Goal: Task Accomplishment & Management: Use online tool/utility

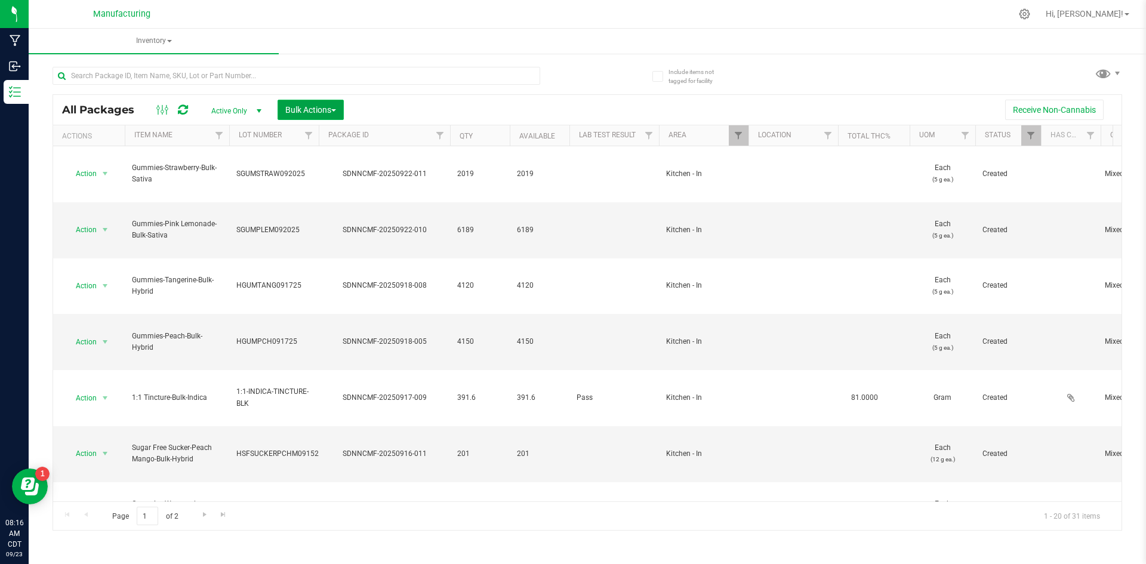
click at [321, 113] on span "Bulk Actions" at bounding box center [310, 110] width 51 height 10
click at [324, 135] on span "Add to manufacturing run" at bounding box center [330, 137] width 90 height 10
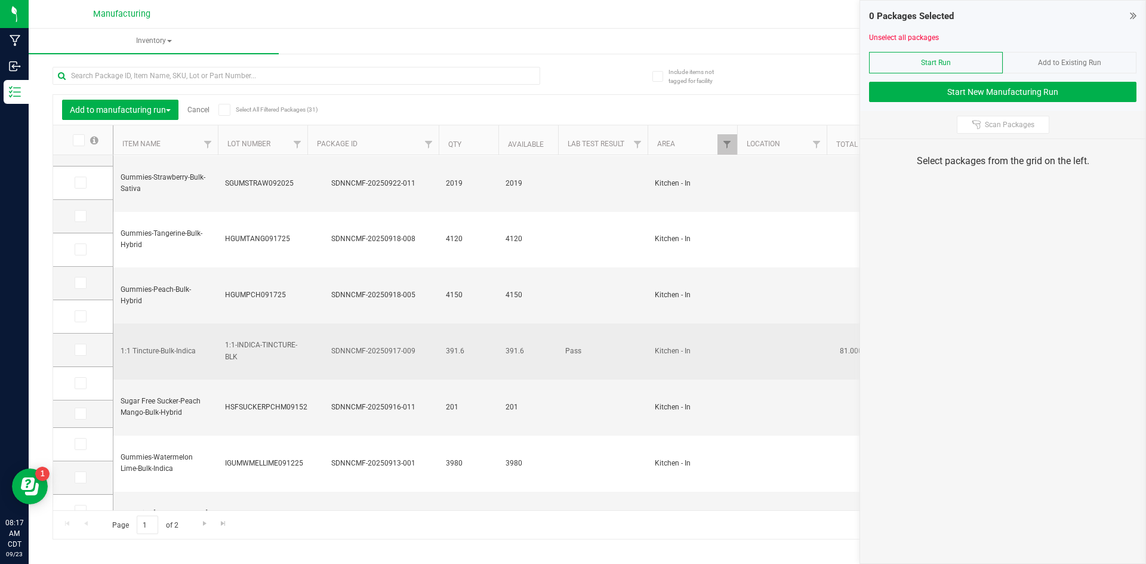
scroll to position [55, 0]
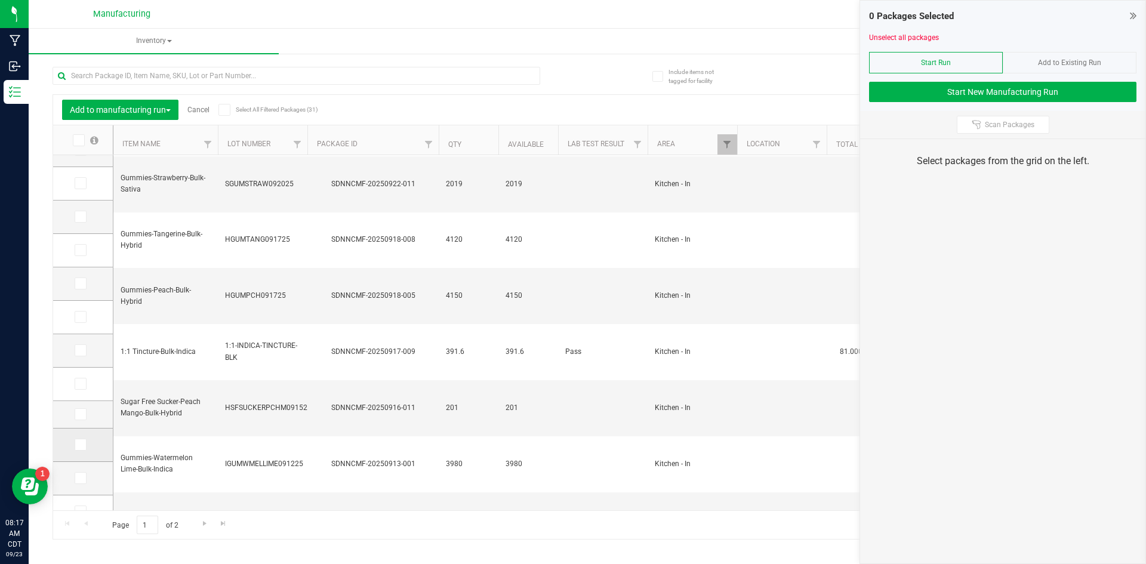
click at [81, 445] on icon at bounding box center [80, 445] width 8 height 0
click at [0, 0] on input "checkbox" at bounding box center [0, 0] width 0 height 0
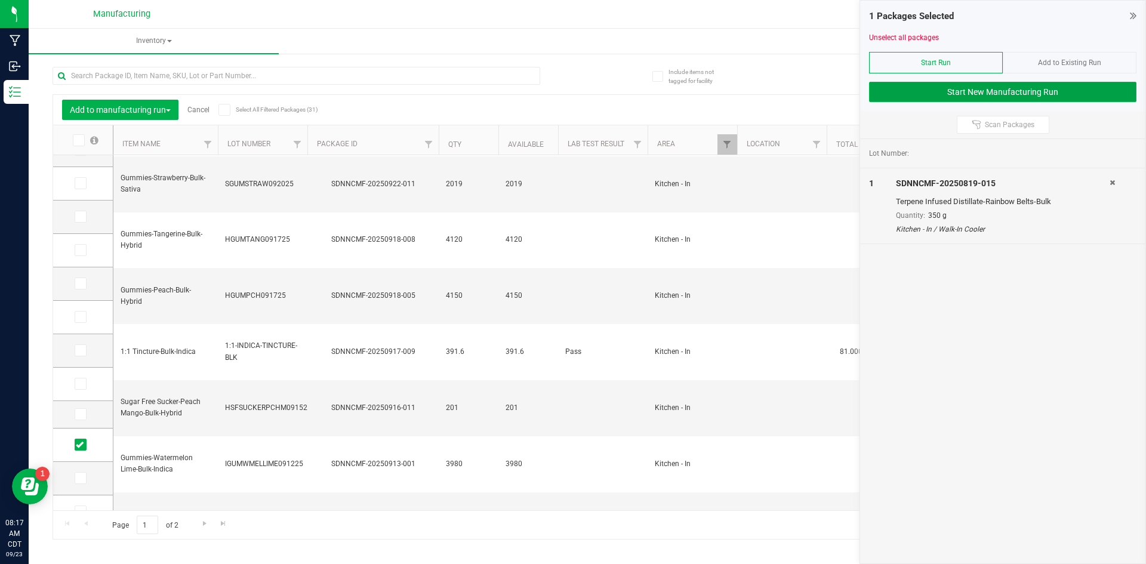
click at [943, 92] on button "Start New Manufacturing Run" at bounding box center [1002, 92] width 267 height 20
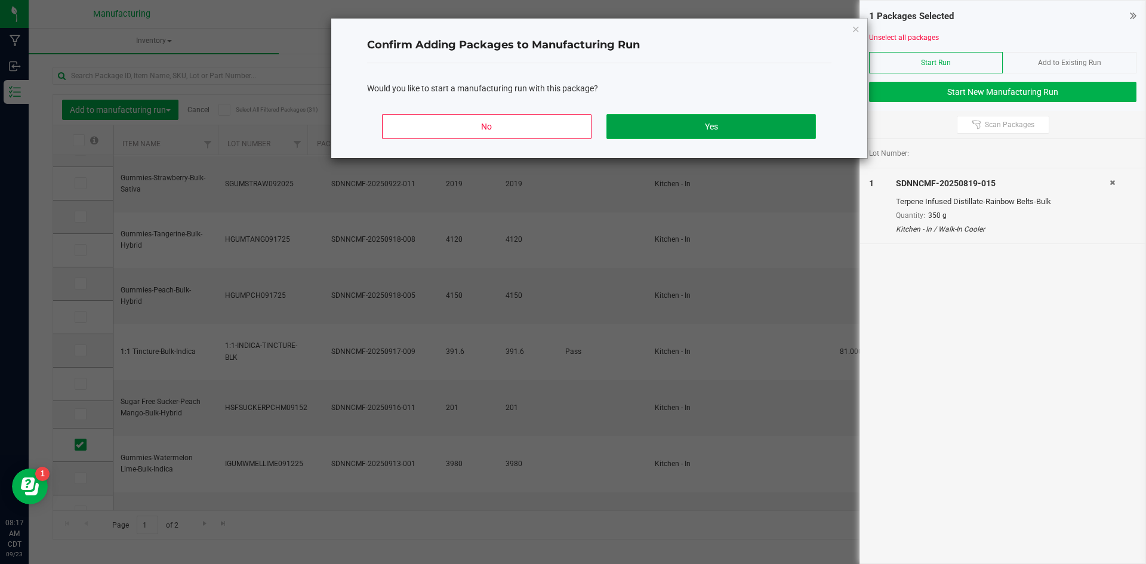
click at [718, 130] on button "Yes" at bounding box center [711, 126] width 209 height 25
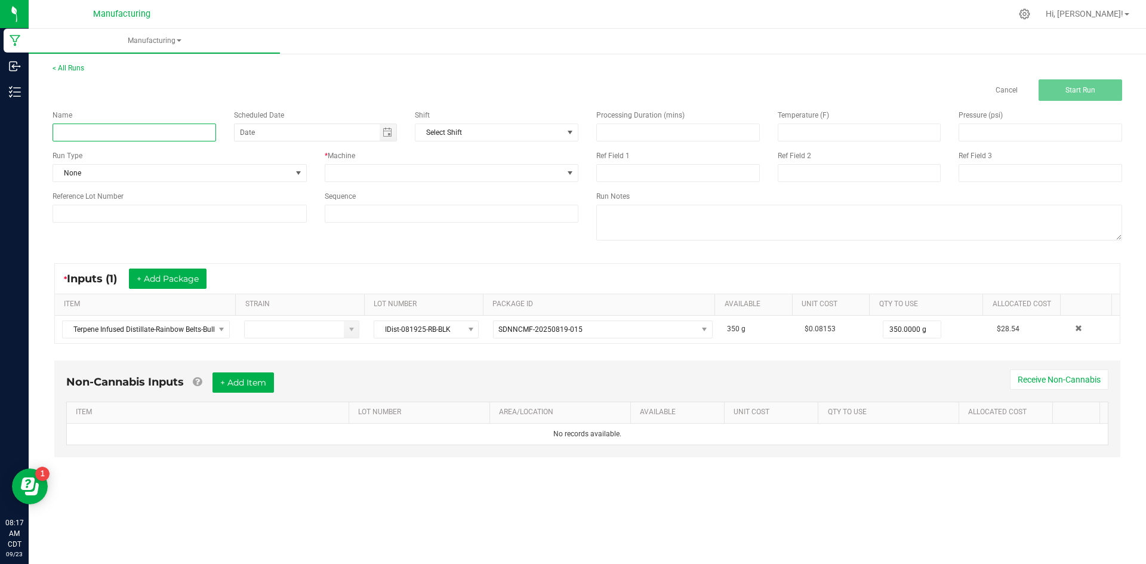
click at [158, 128] on input at bounding box center [135, 133] width 164 height 18
click at [114, 131] on input at bounding box center [135, 133] width 164 height 18
type input "IGUMBBERRY092325"
click at [357, 172] on span at bounding box center [444, 173] width 238 height 17
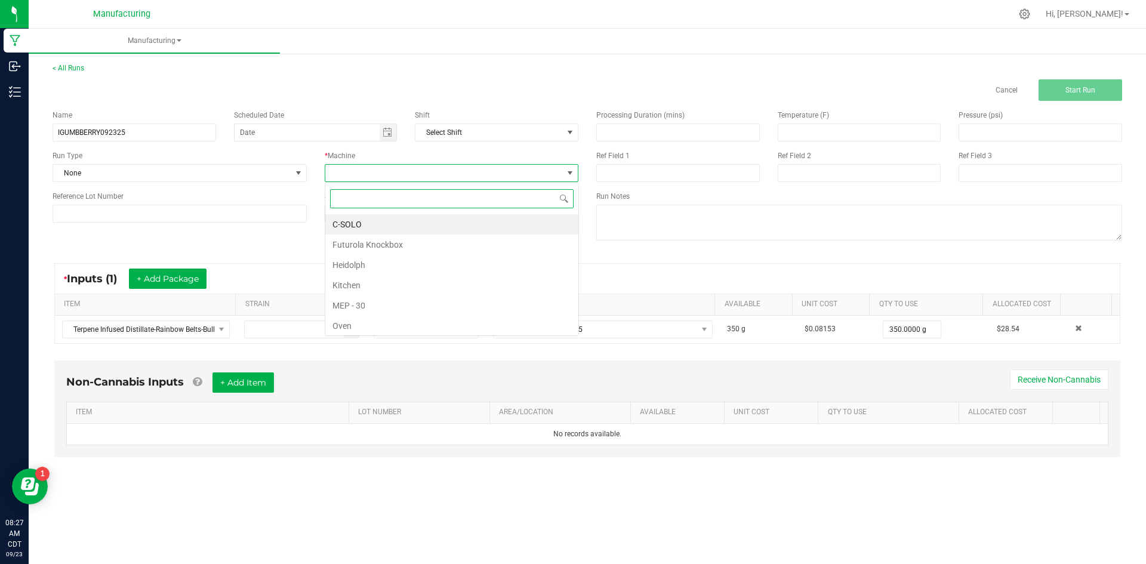
scroll to position [18, 254]
type input "K"
click at [358, 248] on li "Kitchen" at bounding box center [451, 245] width 253 height 20
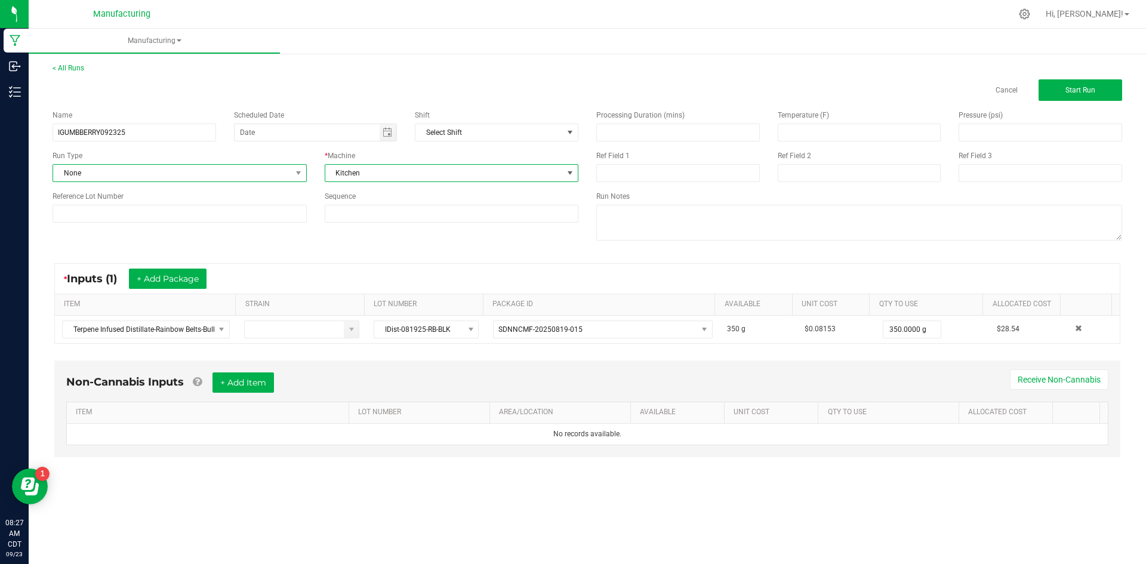
click at [271, 174] on span "None" at bounding box center [172, 173] width 238 height 17
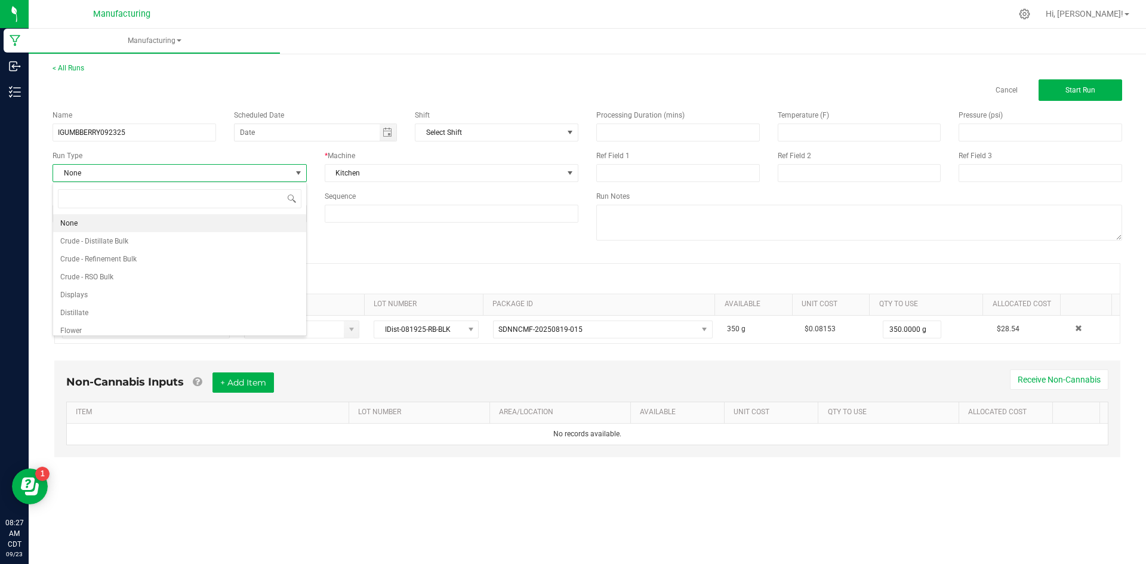
type input "K"
click at [120, 281] on li "Kitchen" at bounding box center [179, 277] width 253 height 18
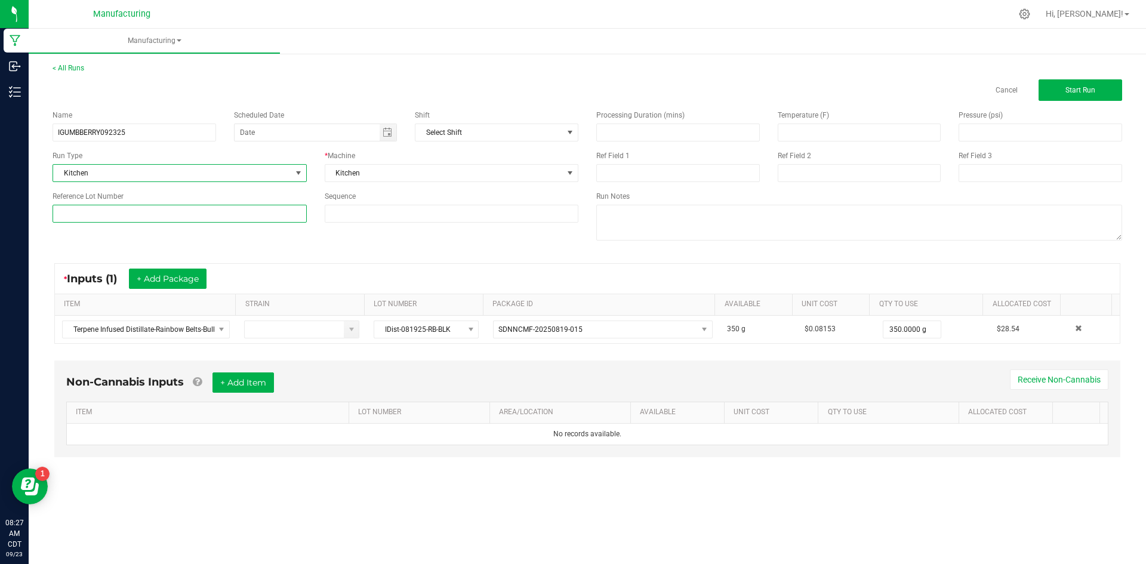
click at [158, 211] on input at bounding box center [180, 214] width 254 height 18
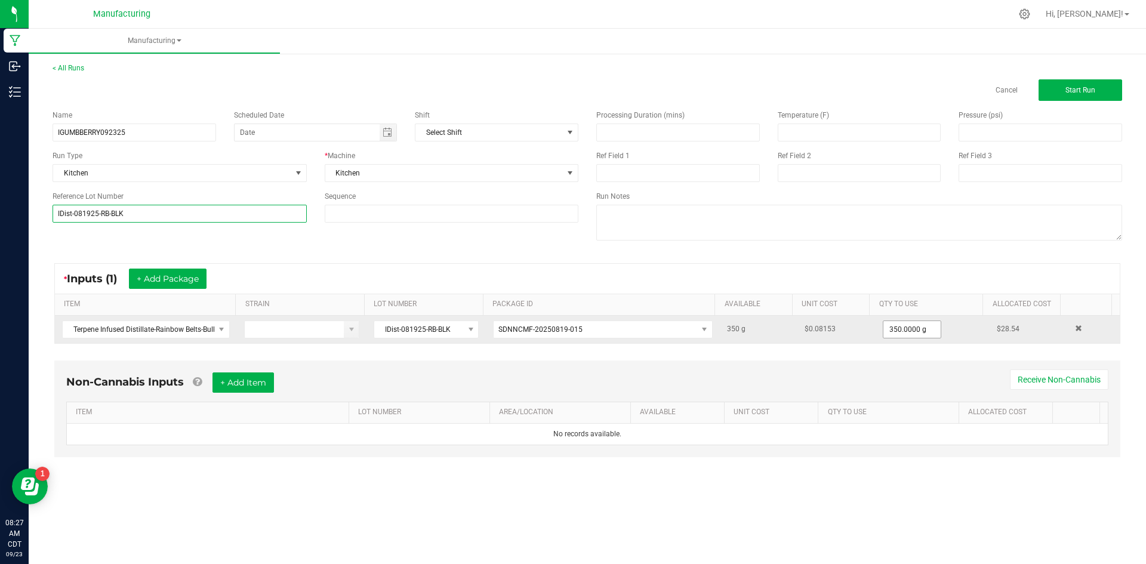
type input "IDist-081925-RB-BLK"
click at [919, 329] on input "350" at bounding box center [912, 329] width 57 height 17
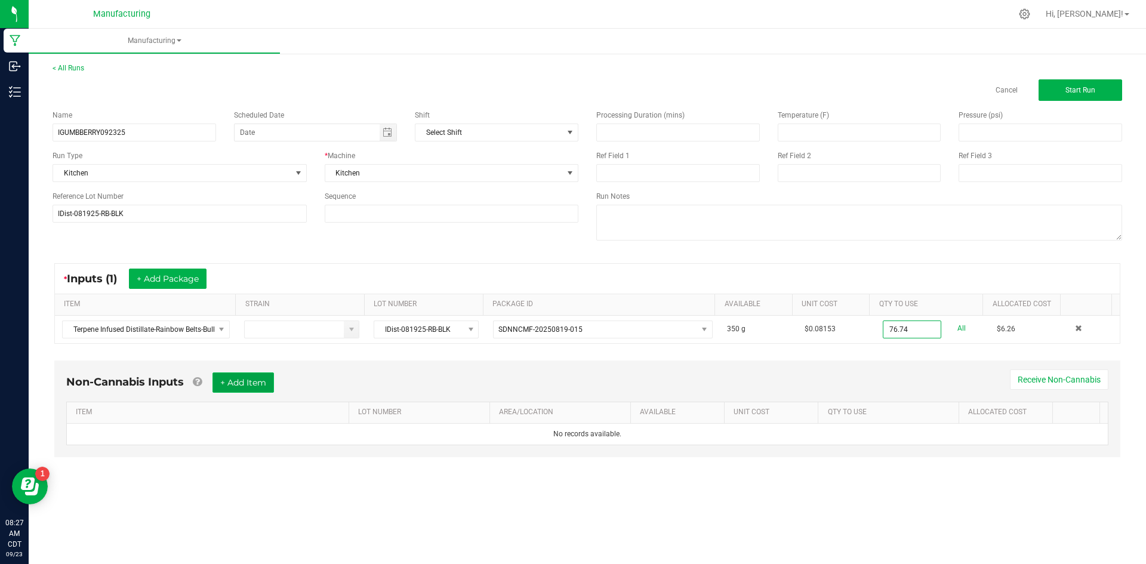
type input "76.7400 g"
click at [258, 381] on button "+ Add Item" at bounding box center [243, 383] width 61 height 20
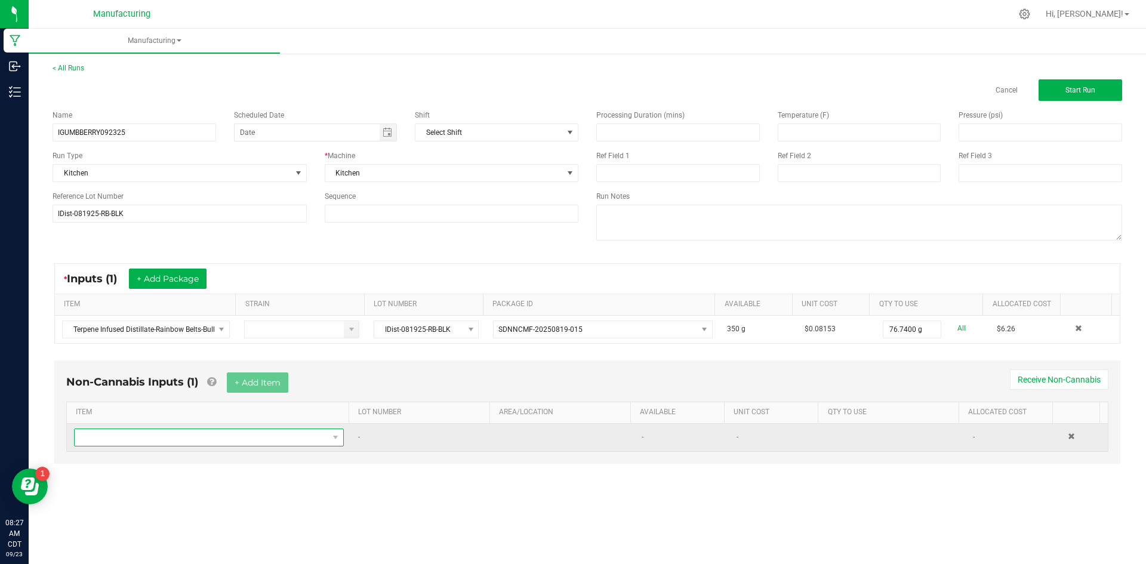
click at [255, 436] on span "NO DATA FOUND" at bounding box center [202, 437] width 254 height 17
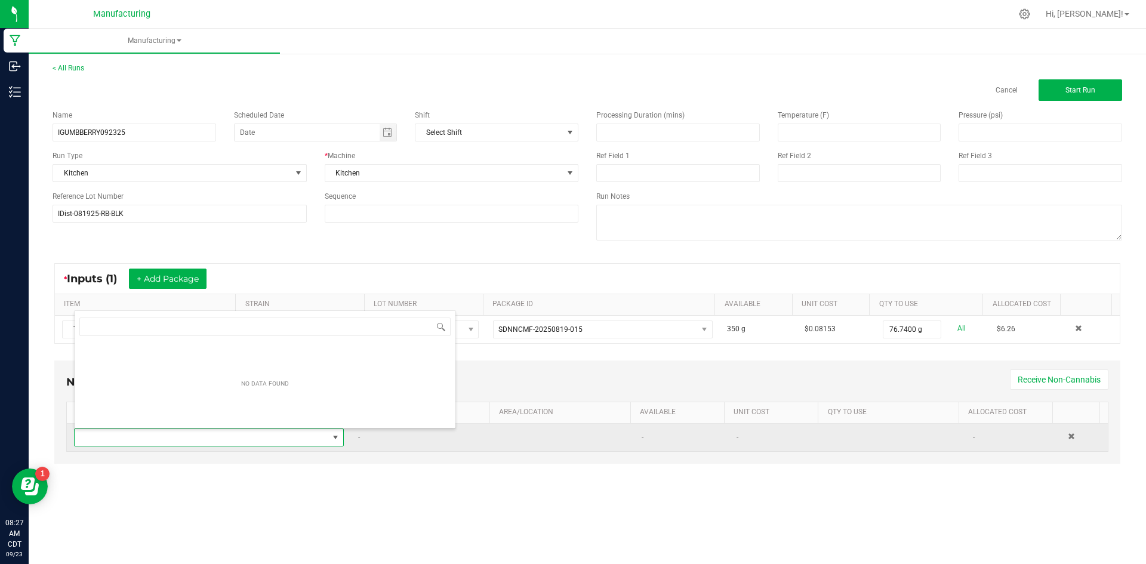
scroll to position [18, 265]
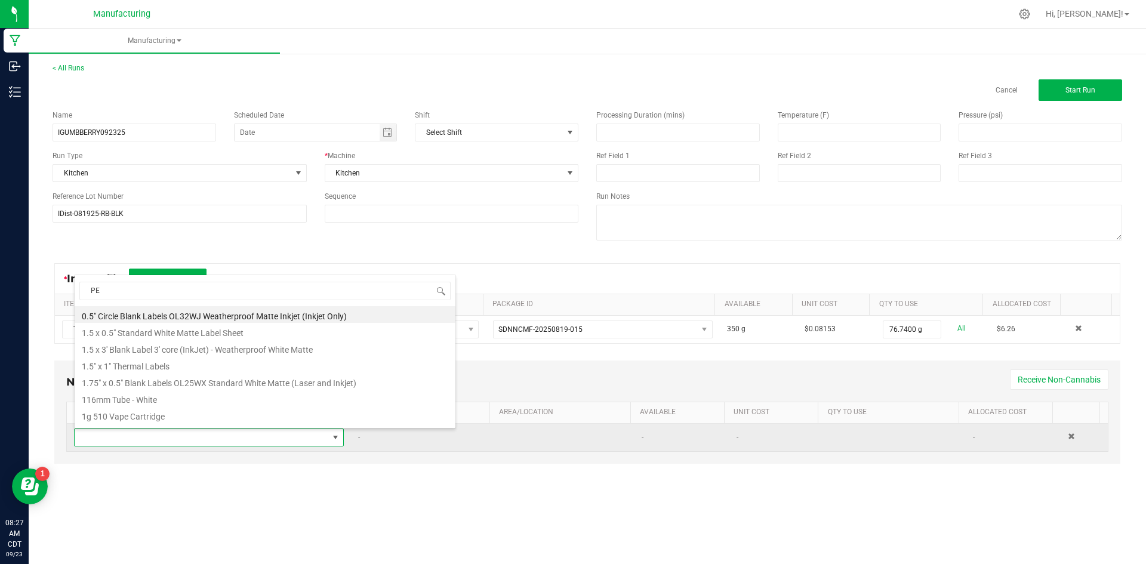
type input "PEC"
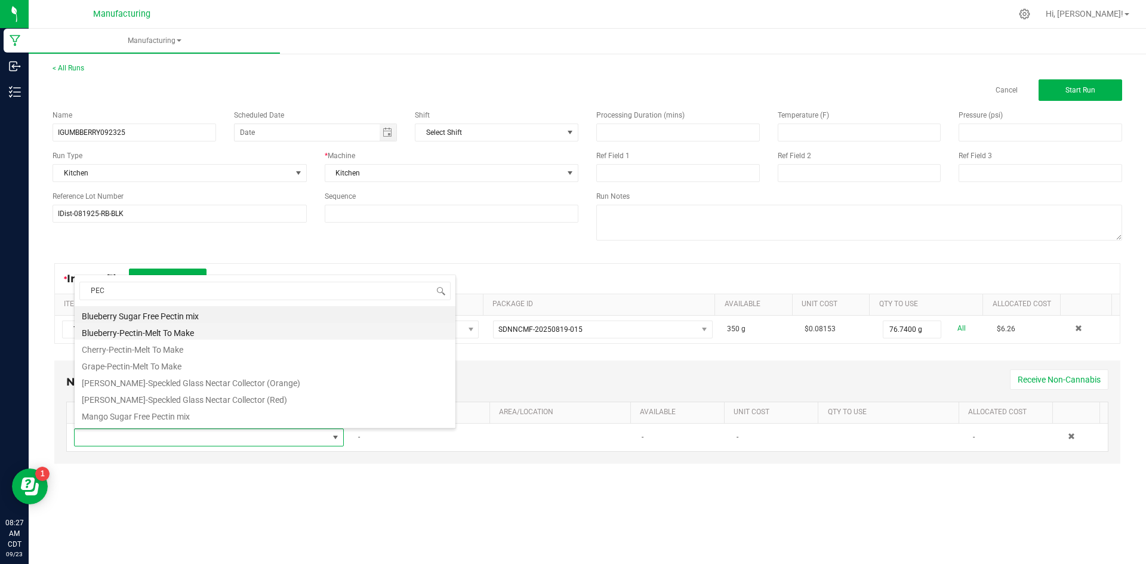
click at [185, 336] on li "Blueberry-Pectin-Melt To Make" at bounding box center [265, 331] width 381 height 17
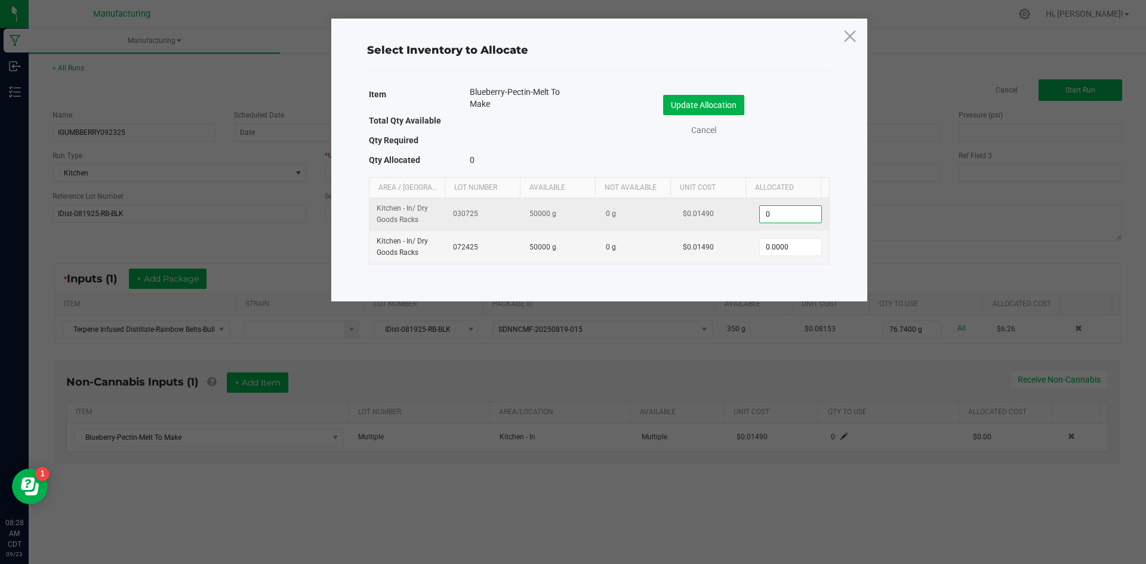
click at [780, 212] on input "0" at bounding box center [790, 214] width 61 height 17
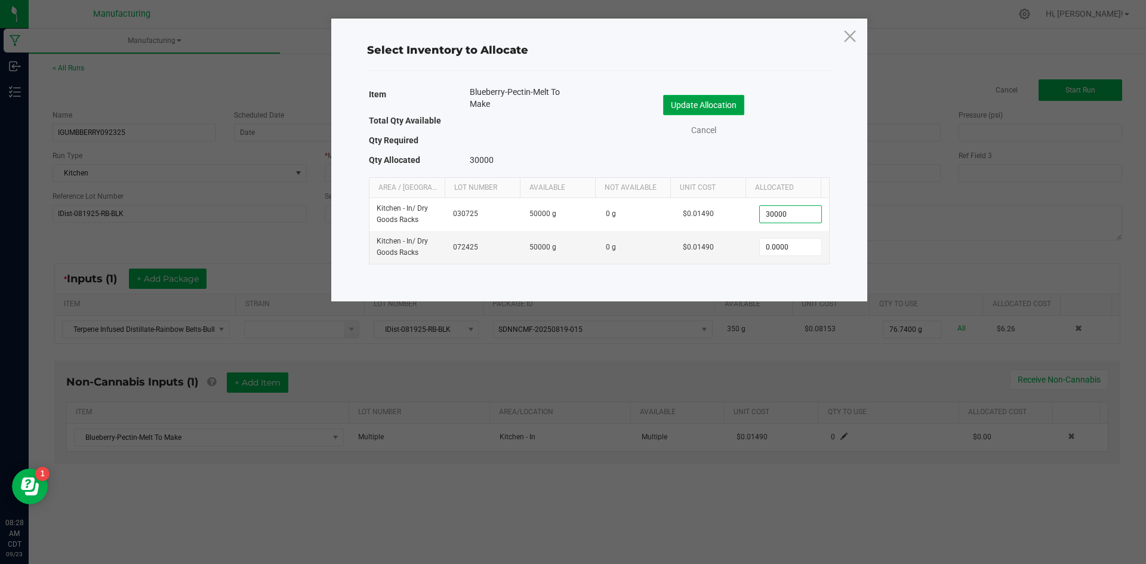
type input "30,000.0000"
click at [690, 105] on button "Update Allocation" at bounding box center [703, 105] width 81 height 20
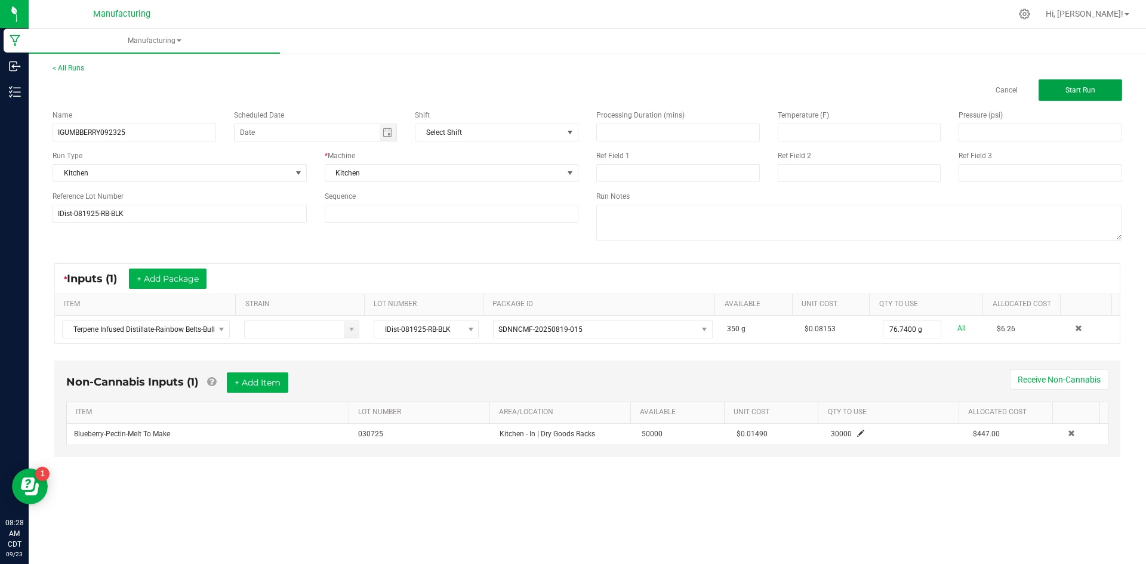
click at [1080, 93] on span "Start Run" at bounding box center [1081, 90] width 30 height 8
